Goal: Find specific page/section: Find specific page/section

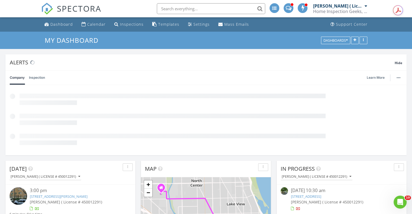
scroll to position [30, 0]
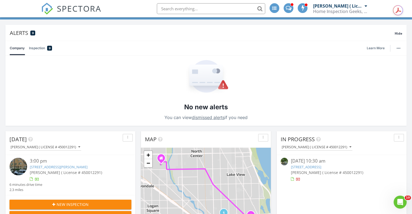
click at [187, 7] on input "text" at bounding box center [211, 8] width 108 height 11
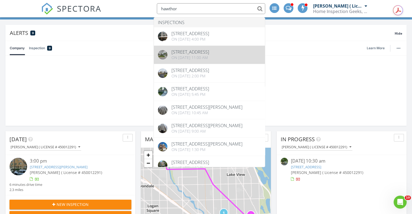
type input "hawthor"
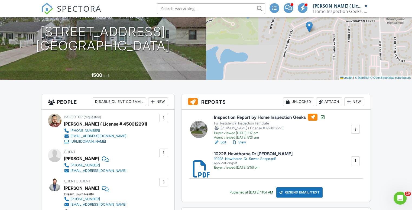
scroll to position [66, 0]
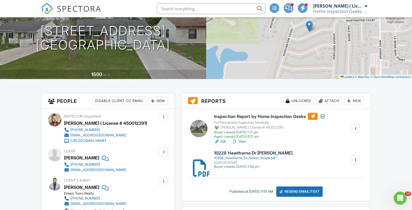
click at [269, 158] on div "10228_Hawthorne_Dr_Sewer_Scope.pdf" at bounding box center [253, 158] width 78 height 4
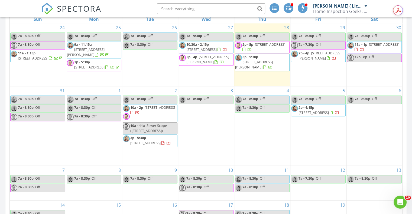
scroll to position [348, 0]
